Goal: Task Accomplishment & Management: Complete application form

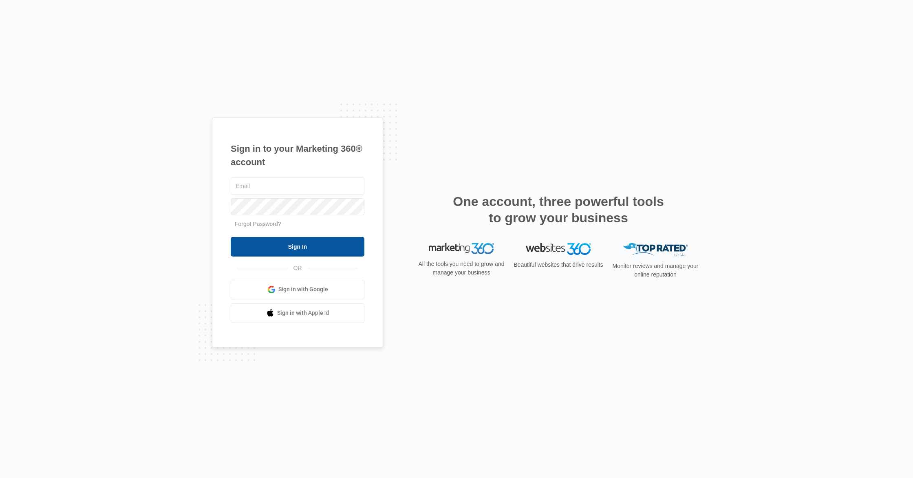
type input "[EMAIL_ADDRESS][DOMAIN_NAME]"
click at [266, 243] on input "Sign In" at bounding box center [298, 247] width 134 height 20
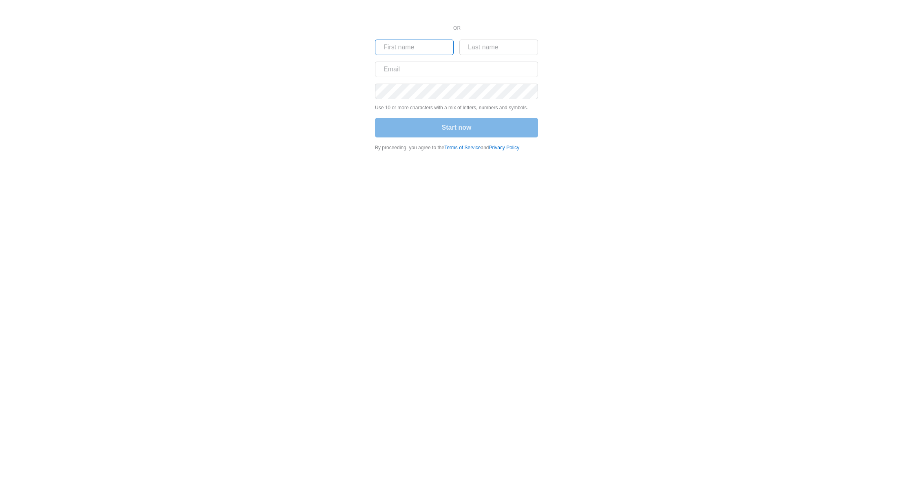
click at [413, 51] on input "text" at bounding box center [414, 47] width 79 height 15
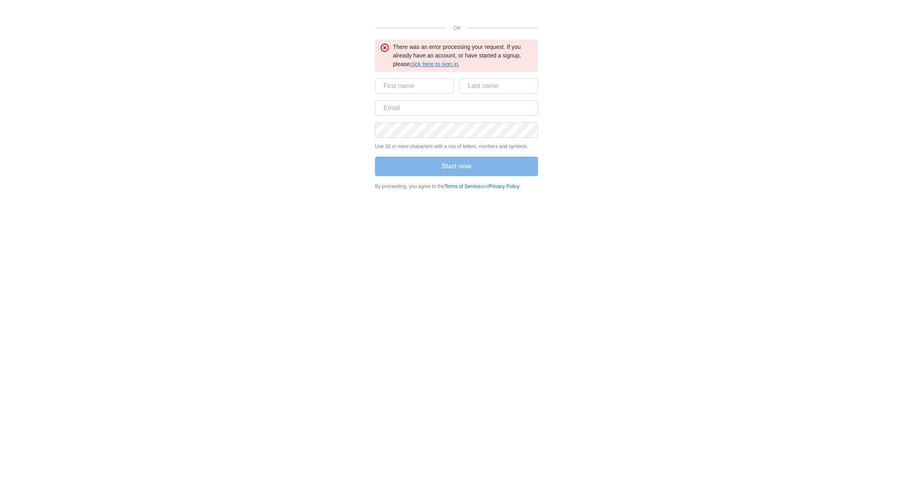
click at [435, 66] on link "click here to sign in" at bounding box center [434, 64] width 49 height 7
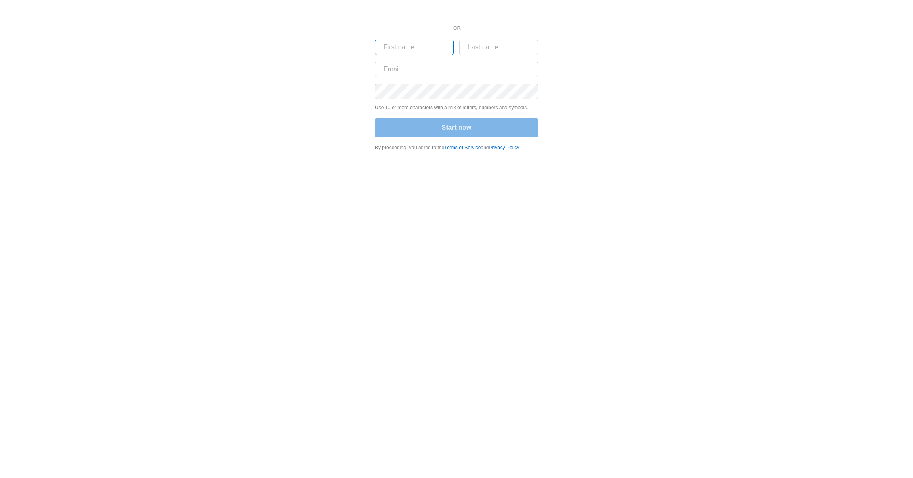
click at [412, 47] on input "text" at bounding box center [414, 47] width 79 height 15
type input "Mykayla"
type input "[PERSON_NAME]"
type input "[EMAIL_ADDRESS][DOMAIN_NAME]"
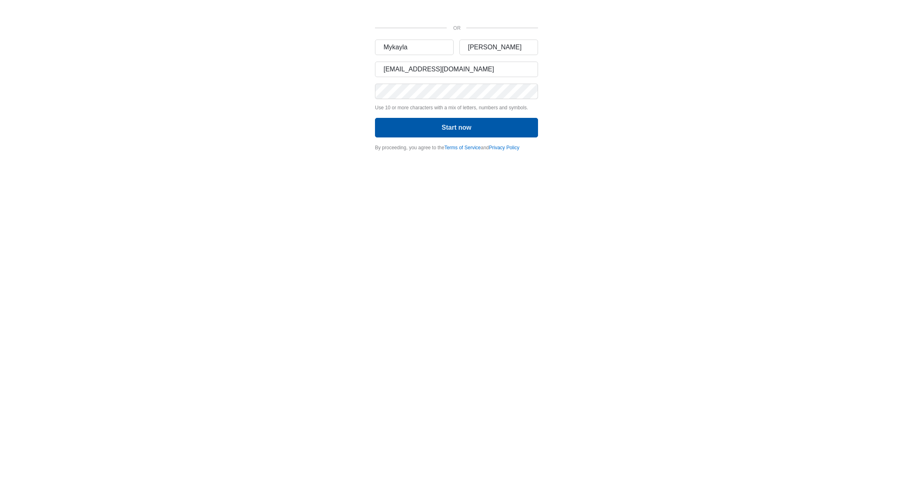
drag, startPoint x: 456, startPoint y: 126, endPoint x: 460, endPoint y: 120, distance: 7.3
click at [457, 124] on button "Start now" at bounding box center [456, 128] width 163 height 20
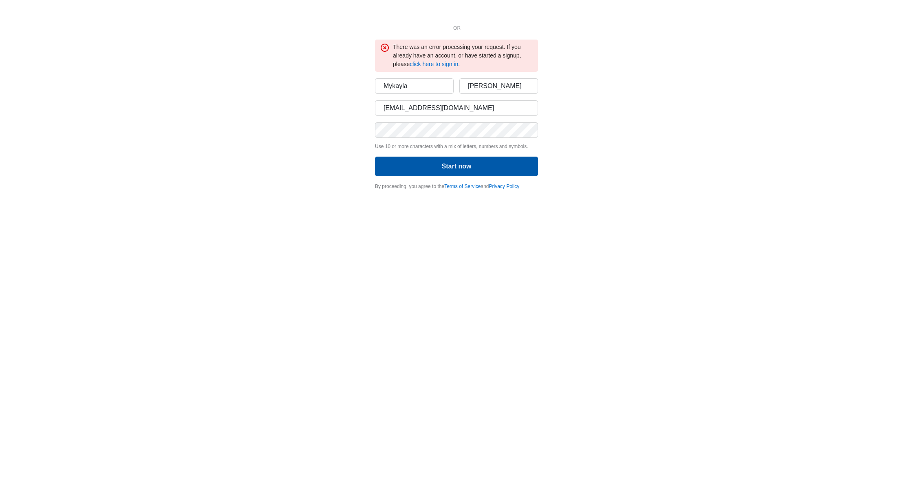
drag, startPoint x: 475, startPoint y: 157, endPoint x: 472, endPoint y: 152, distance: 6.4
click at [475, 157] on button "Start now" at bounding box center [456, 167] width 163 height 20
click at [425, 138] on form "Mykayla McIntire [EMAIL_ADDRESS][DOMAIN_NAME] Use 10 or more characters with a …" at bounding box center [456, 127] width 163 height 99
click at [440, 62] on link "click here to sign in" at bounding box center [434, 64] width 49 height 7
